Goal: Information Seeking & Learning: Learn about a topic

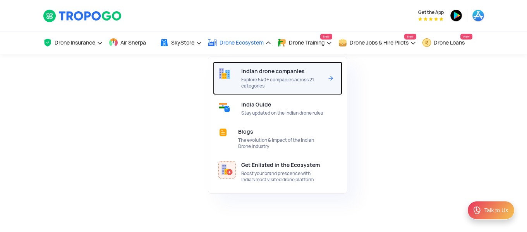
click at [265, 87] on span "Explore 540+ companies across 21 categories" at bounding box center [282, 83] width 82 height 12
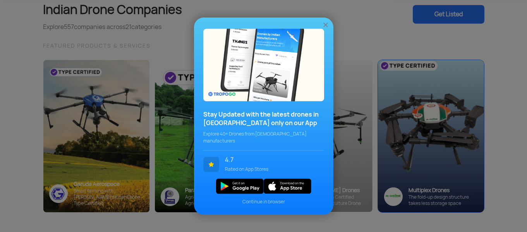
scroll to position [39, 0]
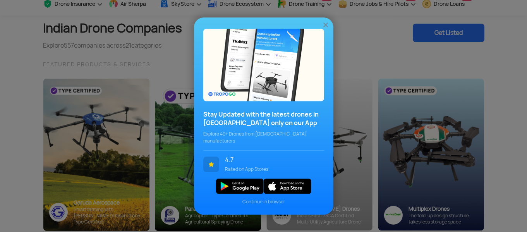
click at [325, 29] on img at bounding box center [326, 25] width 8 height 8
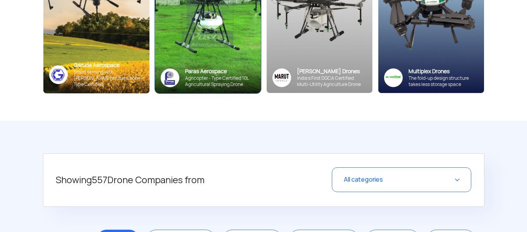
scroll to position [194, 0]
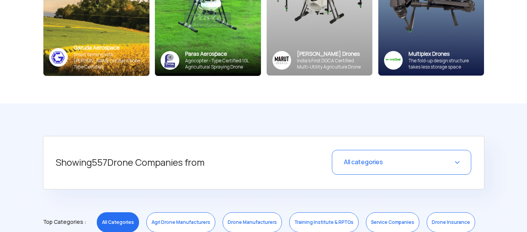
click at [359, 160] on span "All categories" at bounding box center [363, 162] width 39 height 8
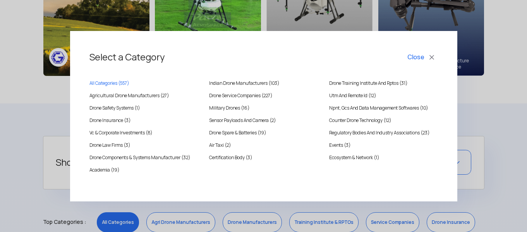
click at [152, 90] on div "All Categories ( 557 )" at bounding box center [144, 85] width 120 height 12
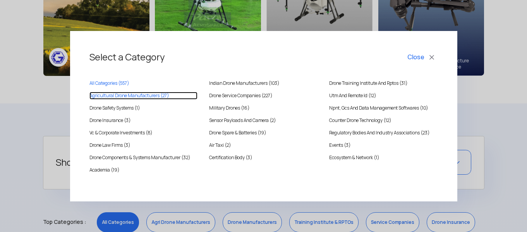
click at [152, 93] on MANUFACTURERS "Agricultural Drone Manufacturers (27)" at bounding box center [143, 96] width 108 height 8
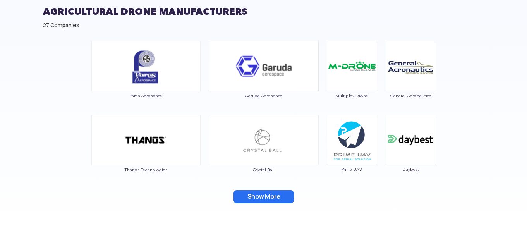
scroll to position [465, 0]
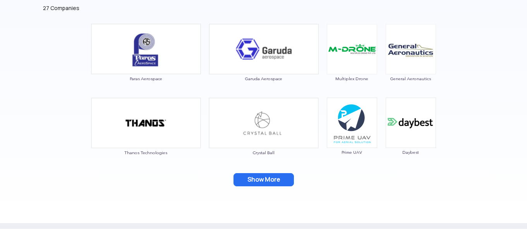
click at [252, 177] on button "Show More" at bounding box center [264, 179] width 60 height 13
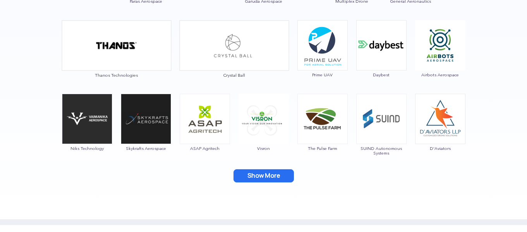
scroll to position [581, 0]
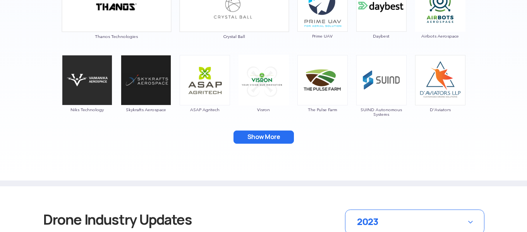
click at [266, 142] on button "Show More" at bounding box center [264, 137] width 60 height 13
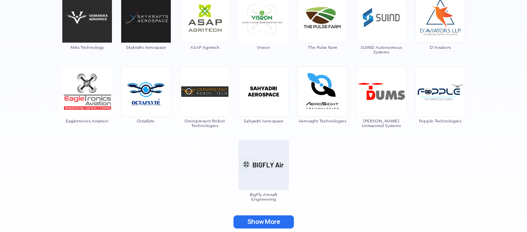
scroll to position [658, 0]
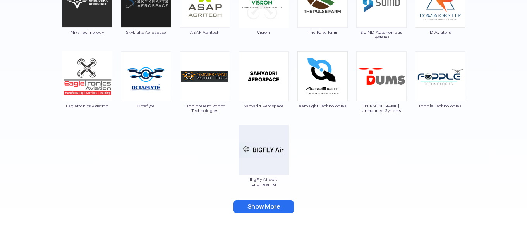
click at [268, 204] on button "Show More" at bounding box center [264, 206] width 60 height 13
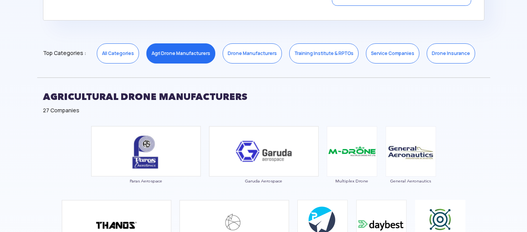
scroll to position [349, 0]
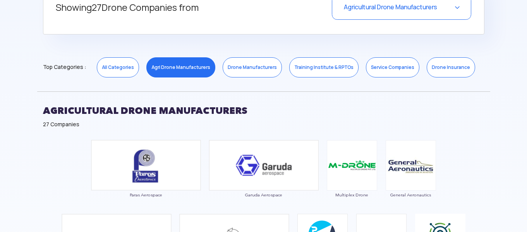
click at [261, 74] on link "Drone Manufacturers" at bounding box center [252, 67] width 59 height 20
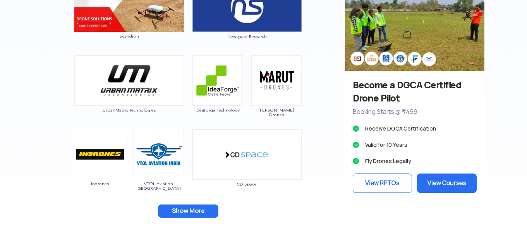
scroll to position [736, 0]
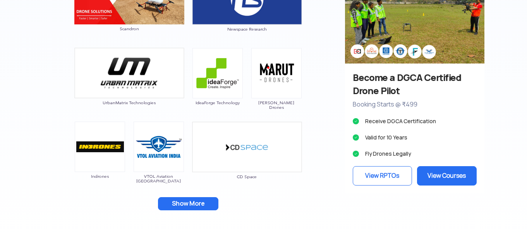
click at [206, 206] on button "Show More" at bounding box center [188, 203] width 60 height 13
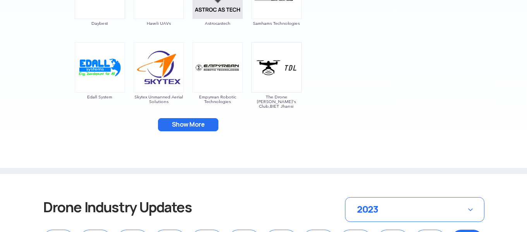
scroll to position [968, 0]
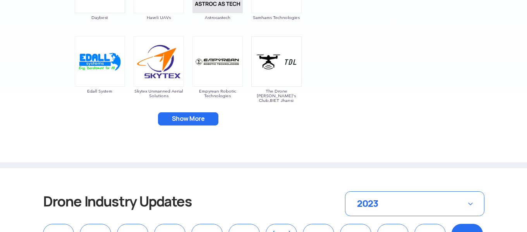
click at [195, 116] on button "Show More" at bounding box center [188, 118] width 60 height 13
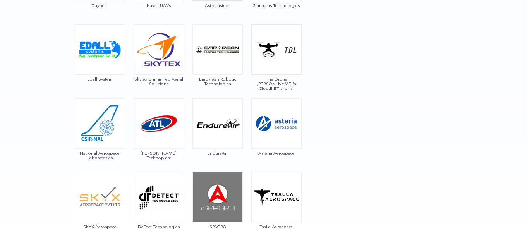
scroll to position [1085, 0]
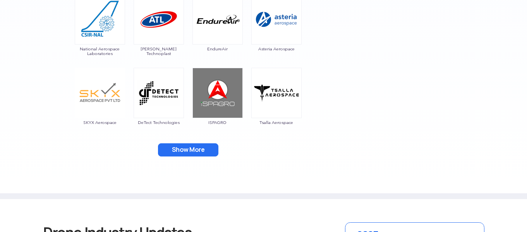
click at [182, 148] on button "Show More" at bounding box center [188, 149] width 60 height 13
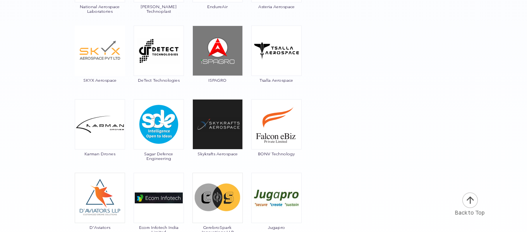
scroll to position [1201, 0]
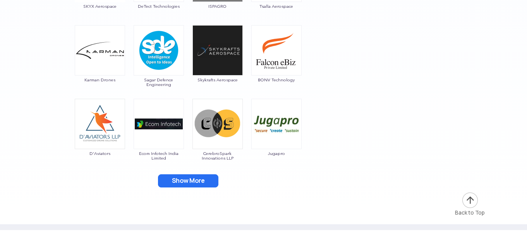
click at [178, 177] on button "Show More" at bounding box center [188, 180] width 60 height 13
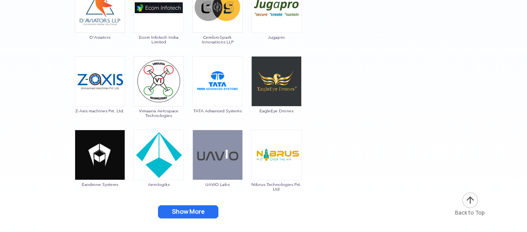
scroll to position [1356, 0]
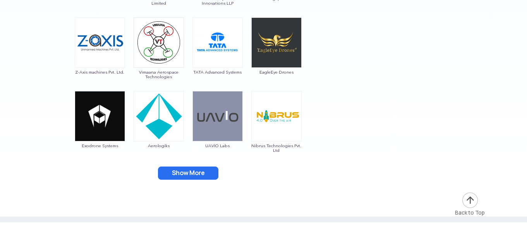
click at [189, 175] on button "Show More" at bounding box center [188, 173] width 60 height 13
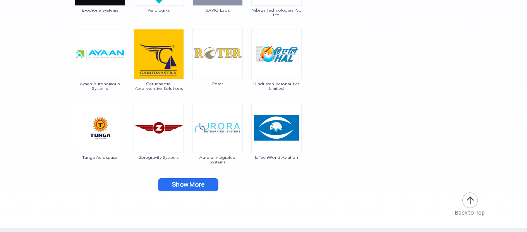
scroll to position [1511, 0]
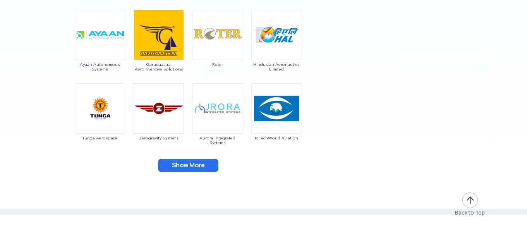
click at [196, 161] on button "Show More" at bounding box center [188, 165] width 60 height 13
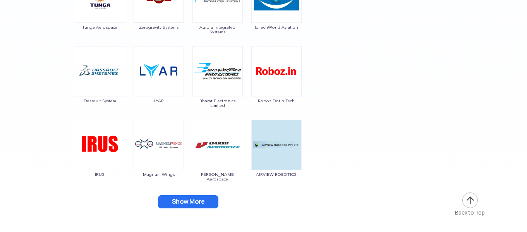
scroll to position [1627, 0]
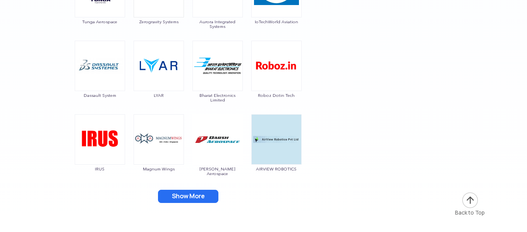
click at [180, 195] on button "Show More" at bounding box center [188, 196] width 60 height 13
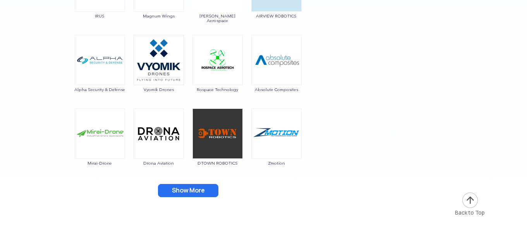
scroll to position [1782, 0]
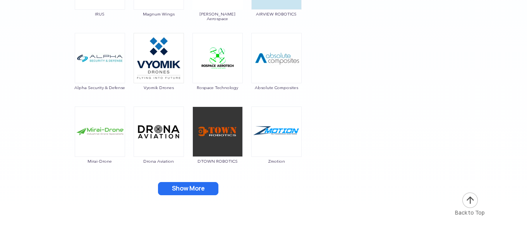
click at [187, 186] on button "Show More" at bounding box center [188, 188] width 60 height 13
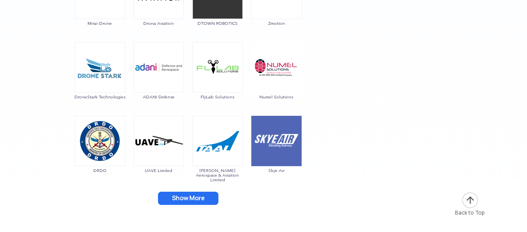
scroll to position [1937, 0]
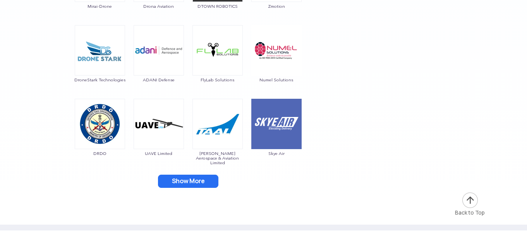
click at [193, 175] on button "Show More" at bounding box center [188, 181] width 60 height 13
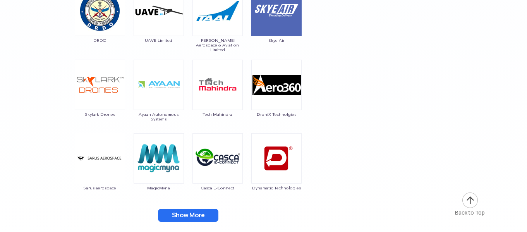
scroll to position [2053, 0]
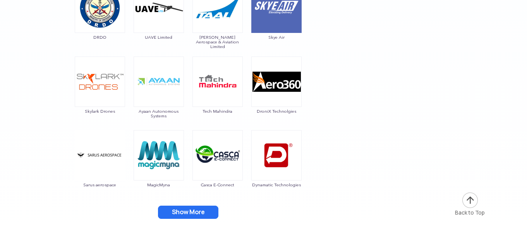
click at [195, 206] on button "Show More" at bounding box center [188, 212] width 60 height 13
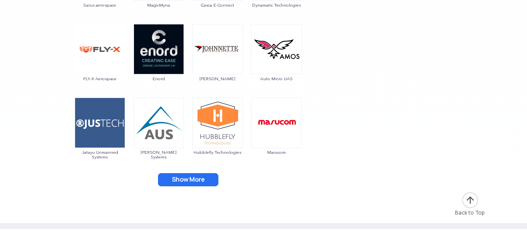
scroll to position [2247, 0]
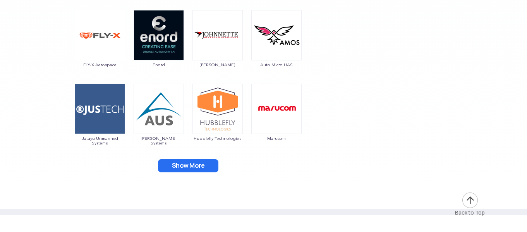
click at [203, 165] on button "Show More" at bounding box center [188, 165] width 60 height 13
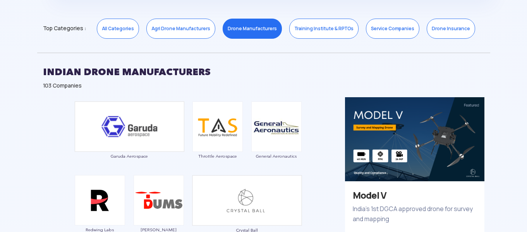
scroll to position [349, 0]
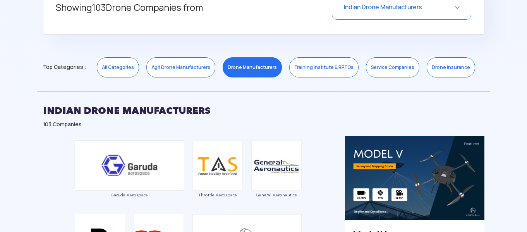
click at [389, 69] on link "Service Companies" at bounding box center [392, 67] width 53 height 20
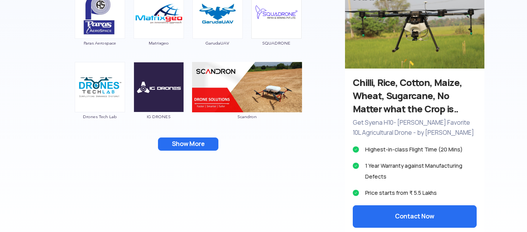
scroll to position [504, 0]
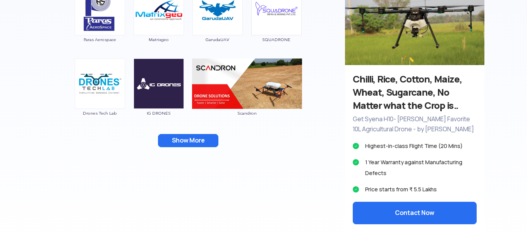
click at [196, 138] on button "Show More" at bounding box center [188, 140] width 60 height 13
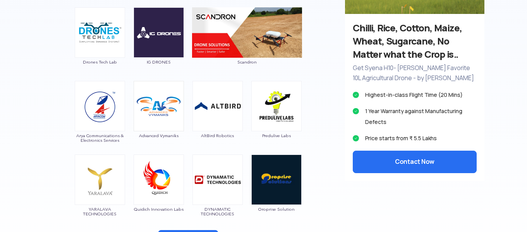
scroll to position [658, 0]
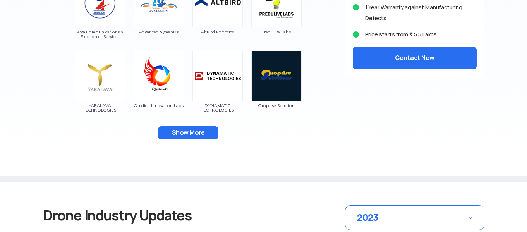
click at [207, 132] on button "Show More" at bounding box center [188, 132] width 60 height 13
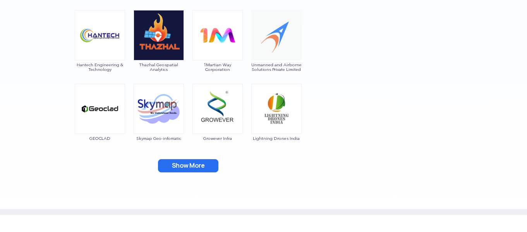
scroll to position [775, 0]
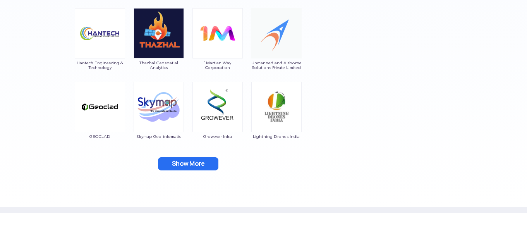
click at [194, 166] on button "Show More" at bounding box center [188, 163] width 60 height 13
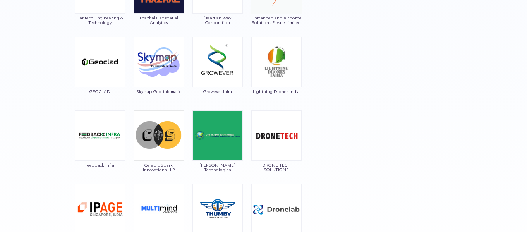
scroll to position [930, 0]
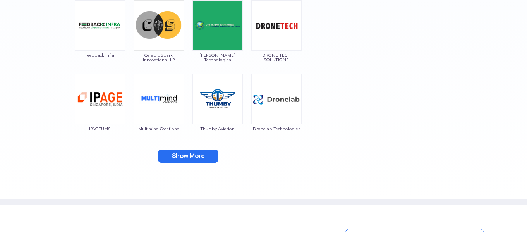
click at [196, 159] on button "Show More" at bounding box center [188, 156] width 60 height 13
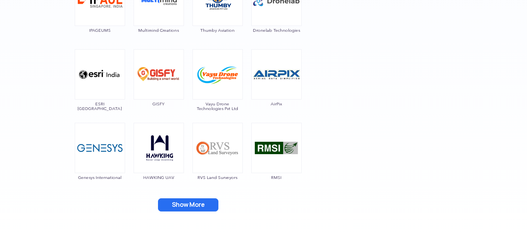
scroll to position [1046, 0]
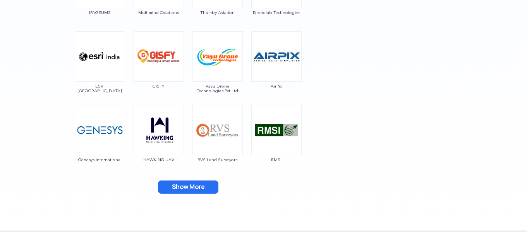
click at [192, 185] on button "Show More" at bounding box center [188, 186] width 60 height 13
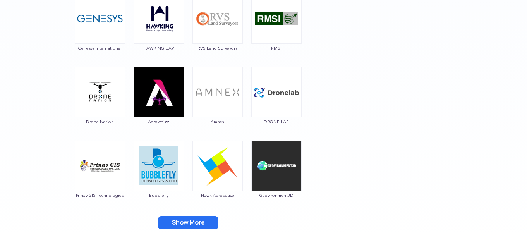
scroll to position [1162, 0]
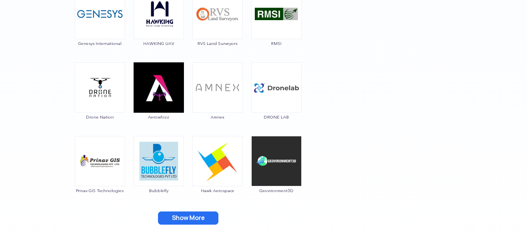
click at [173, 219] on button "Show More" at bounding box center [188, 217] width 60 height 13
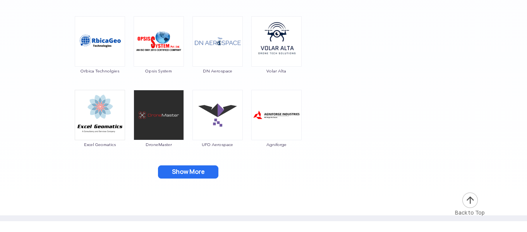
scroll to position [1356, 0]
click at [196, 177] on button "Show More" at bounding box center [188, 171] width 60 height 13
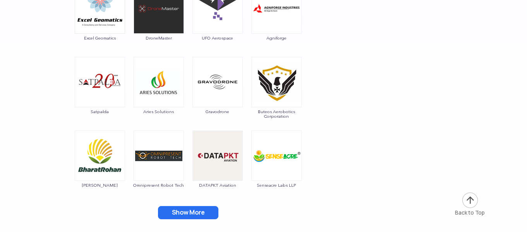
scroll to position [1472, 0]
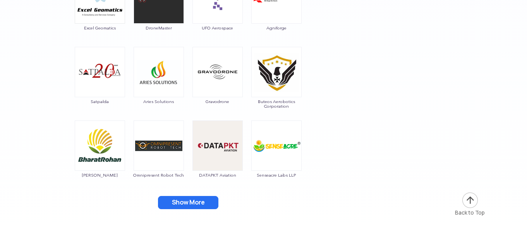
click at [185, 198] on button "Show More" at bounding box center [188, 202] width 60 height 13
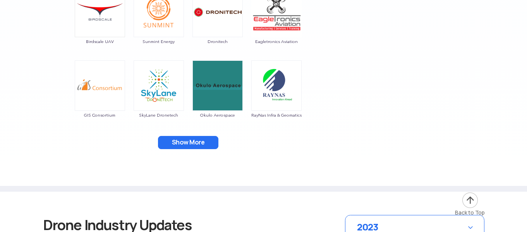
scroll to position [1704, 0]
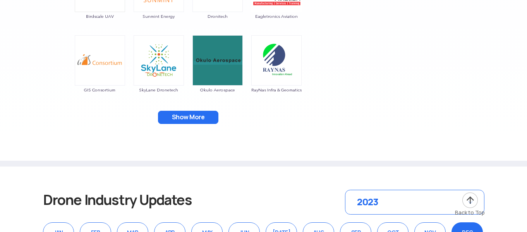
click at [191, 115] on button "Show More" at bounding box center [188, 117] width 60 height 13
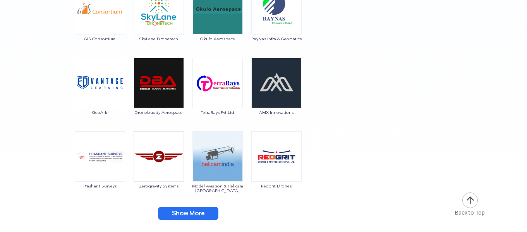
scroll to position [1820, 0]
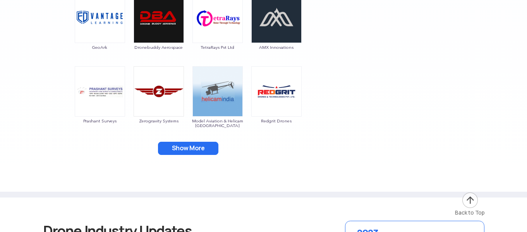
click at [173, 146] on button "Show More" at bounding box center [188, 148] width 60 height 13
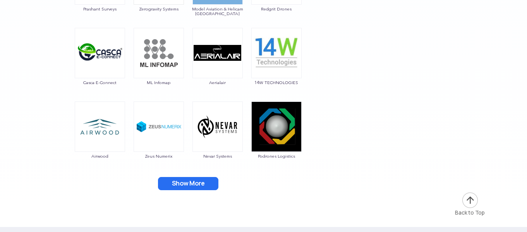
scroll to position [1937, 0]
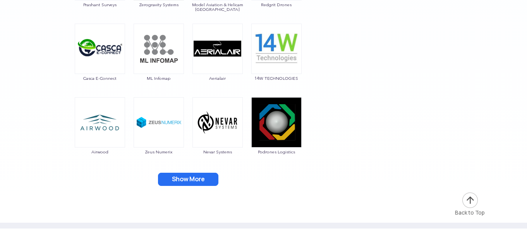
click at [170, 176] on button "Show More" at bounding box center [188, 179] width 60 height 13
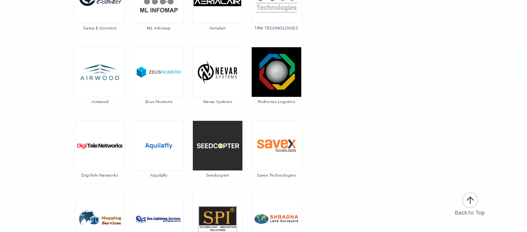
scroll to position [2053, 0]
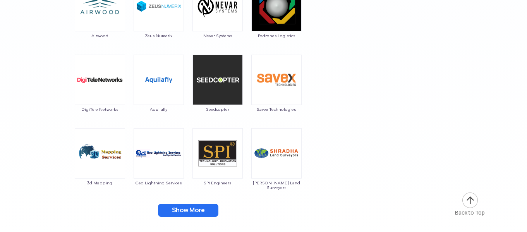
click at [170, 210] on button "Show More" at bounding box center [188, 210] width 60 height 13
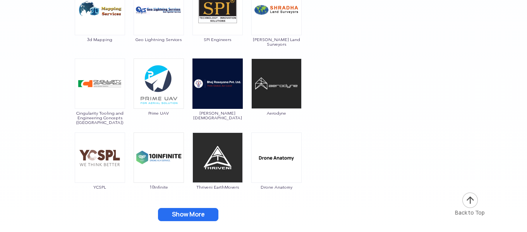
scroll to position [2208, 0]
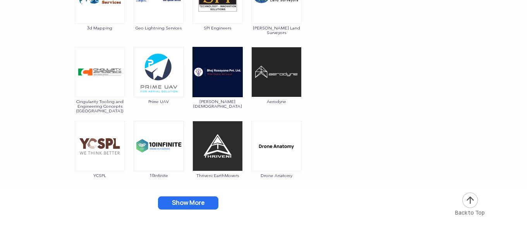
click at [174, 208] on button "Show More" at bounding box center [188, 202] width 60 height 13
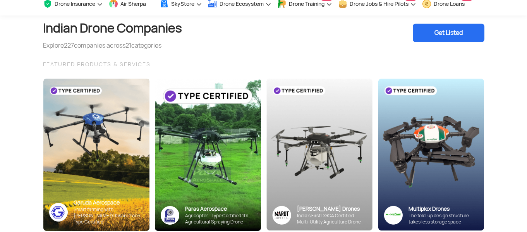
scroll to position [0, 0]
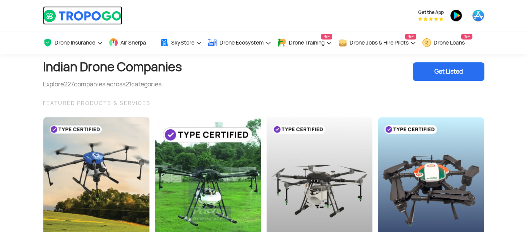
click at [104, 19] on img at bounding box center [82, 15] width 79 height 13
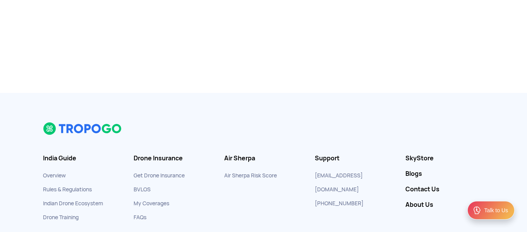
scroll to position [230, 0]
